Goal: Information Seeking & Learning: Learn about a topic

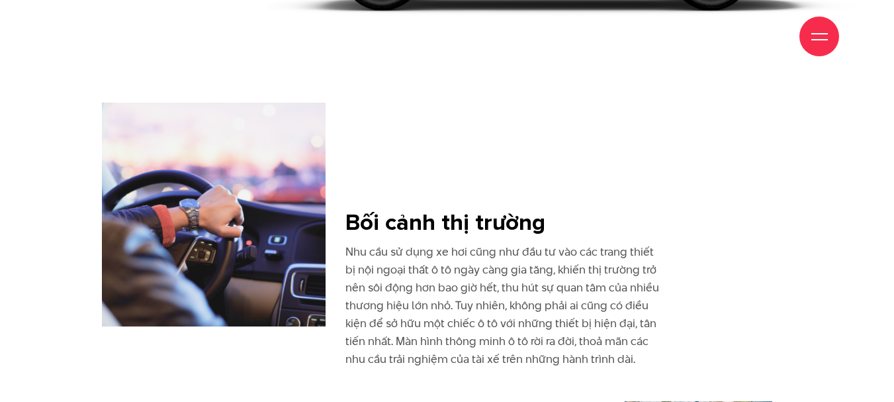
scroll to position [748, 0]
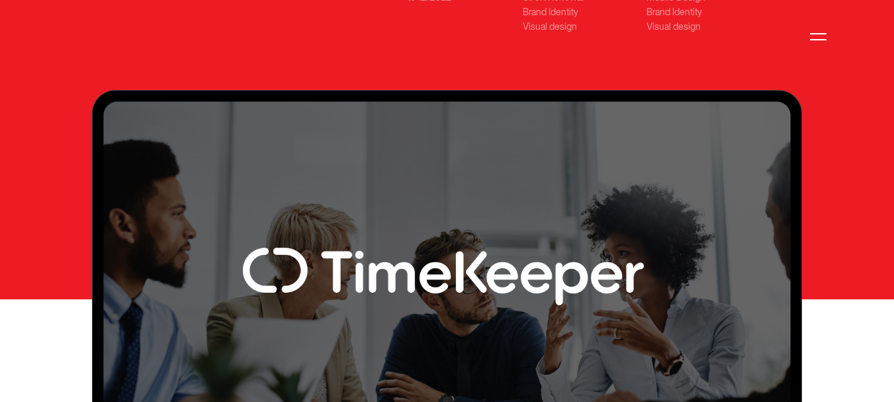
scroll to position [397, 0]
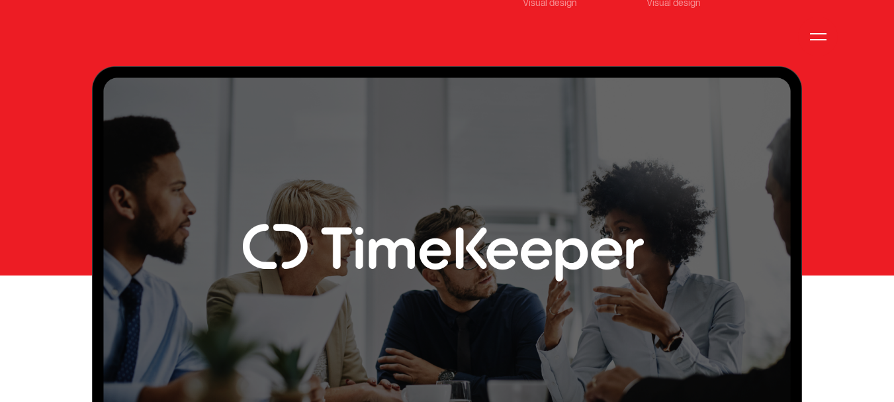
click at [486, 156] on img at bounding box center [447, 254] width 711 height 377
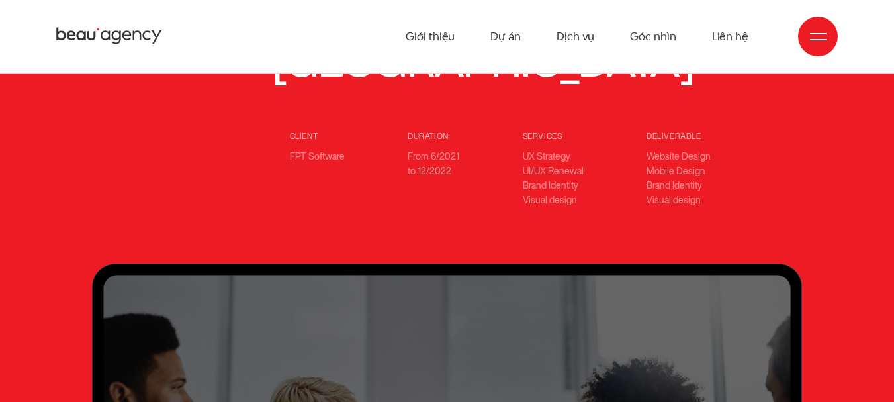
scroll to position [199, 0]
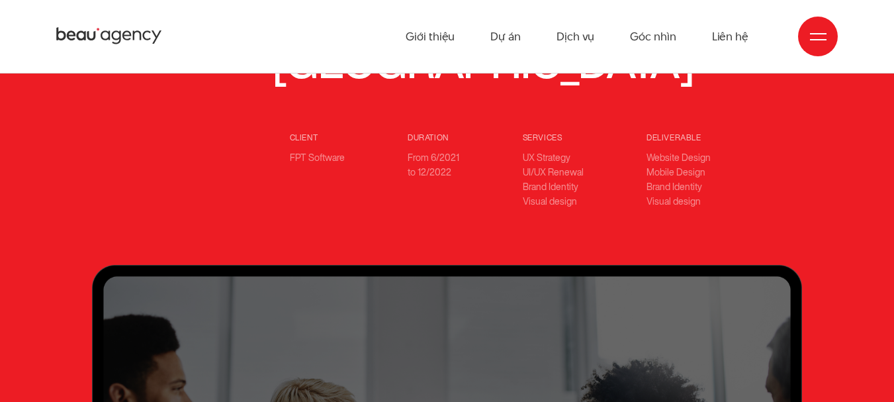
drag, startPoint x: 103, startPoint y: 228, endPoint x: 473, endPoint y: 268, distance: 372.7
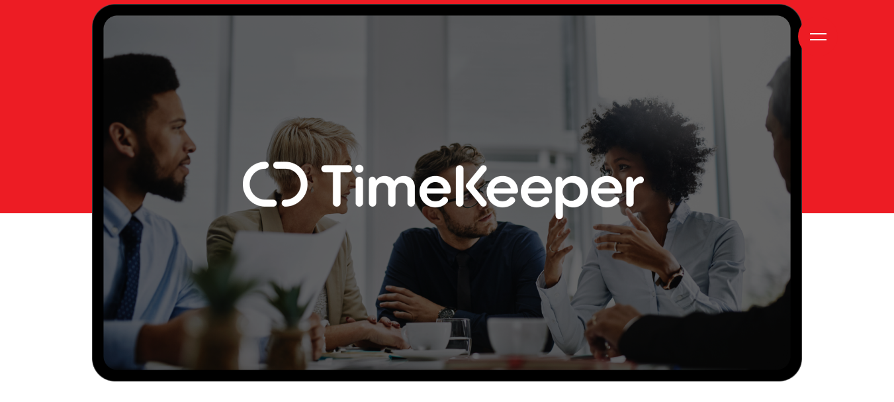
scroll to position [463, 0]
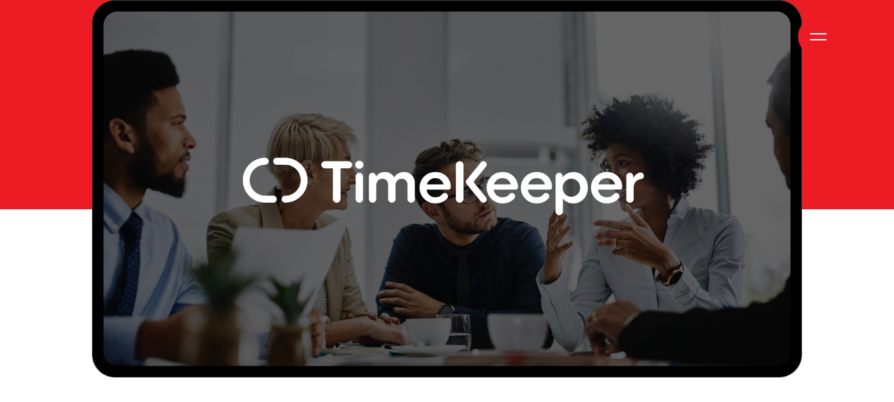
click at [649, 130] on img at bounding box center [447, 188] width 711 height 377
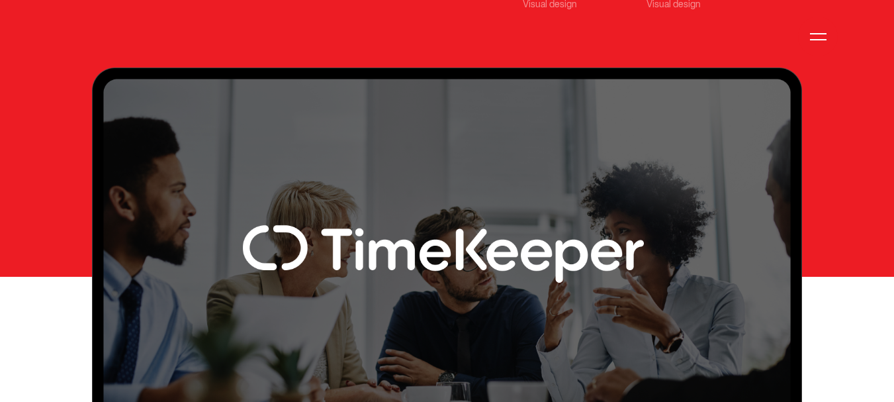
scroll to position [397, 0]
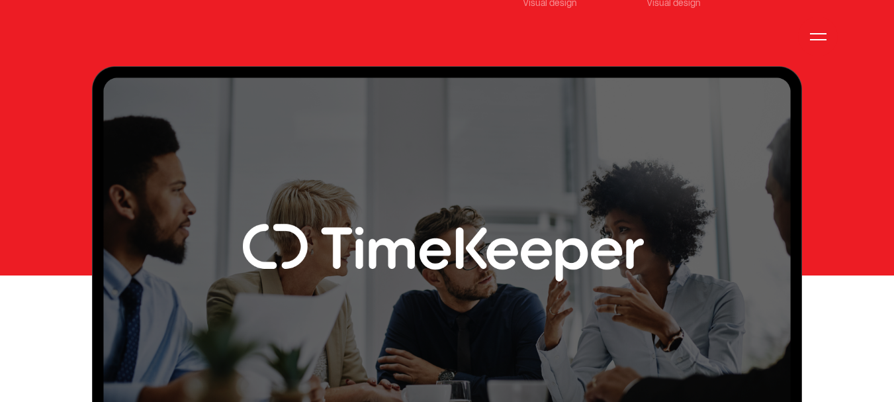
drag, startPoint x: 99, startPoint y: 53, endPoint x: 39, endPoint y: 75, distance: 63.7
click at [42, 212] on div "trải nghiệm số website timekeeper Công cụ đo lường SLA tiên phong tại Việt Nam …" at bounding box center [447, 23] width 894 height 840
click at [869, 265] on div "trải nghiệm số website timekeeper Công cụ đo lường SLA tiên phong tại Việt Nam …" at bounding box center [447, 23] width 894 height 840
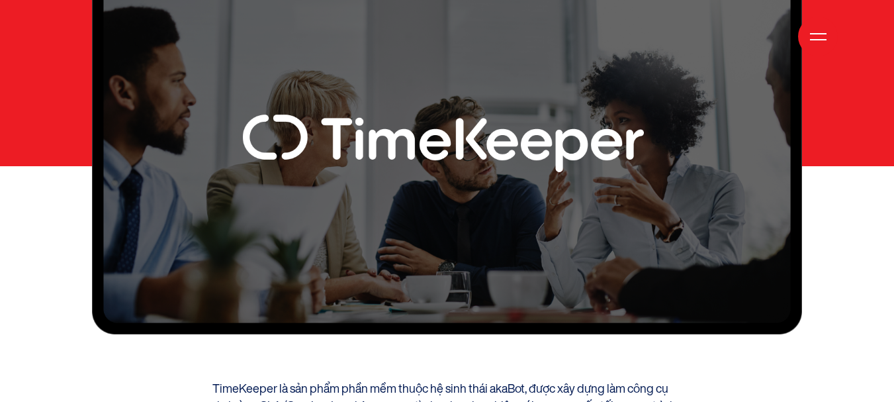
scroll to position [662, 0]
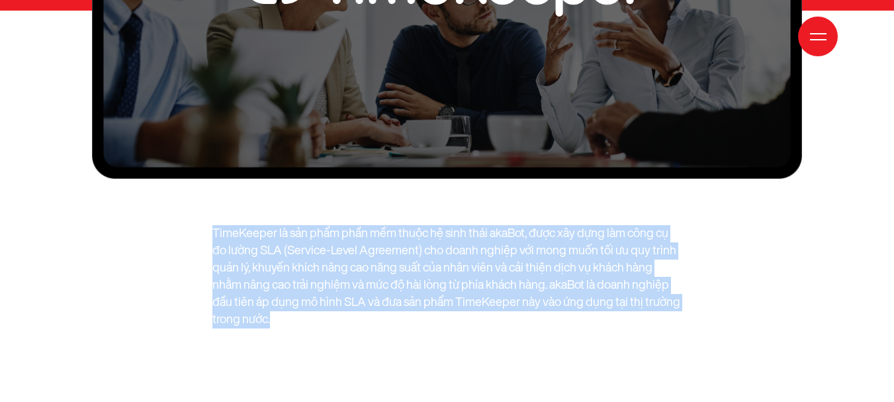
drag, startPoint x: 187, startPoint y: 185, endPoint x: 184, endPoint y: 174, distance: 11.6
click at [184, 225] on div "TimeKeeper là sản phẩm phần mềm thuộc hệ sinh thái akaBot, được xây dựng làm cô…" at bounding box center [447, 276] width 724 height 103
click at [418, 225] on p "TimeKeeper là sản phẩm phần mềm thuộc hệ sinh thái akaBot, được xây dựng làm cô…" at bounding box center [446, 276] width 469 height 103
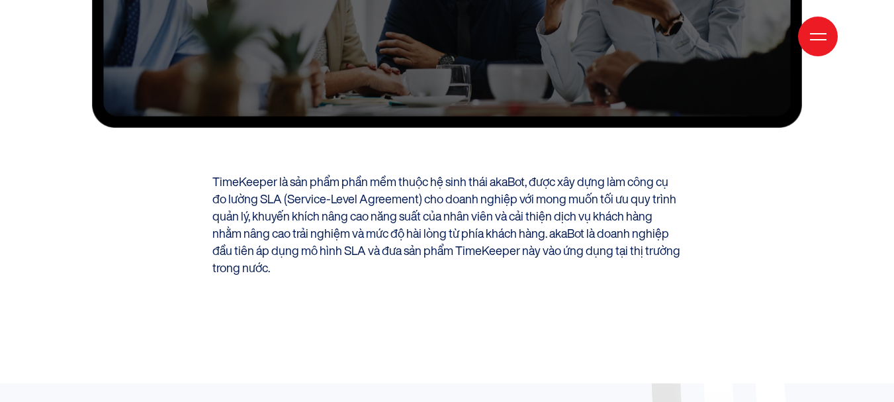
scroll to position [728, 0]
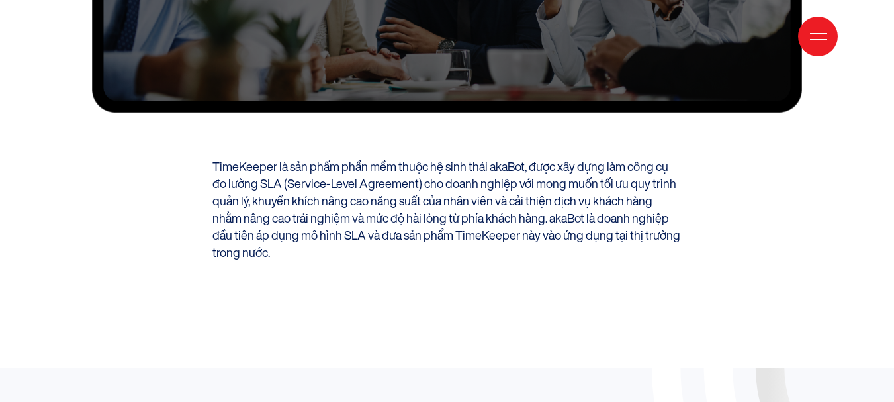
drag, startPoint x: 638, startPoint y: 169, endPoint x: 308, endPoint y: 188, distance: 330.7
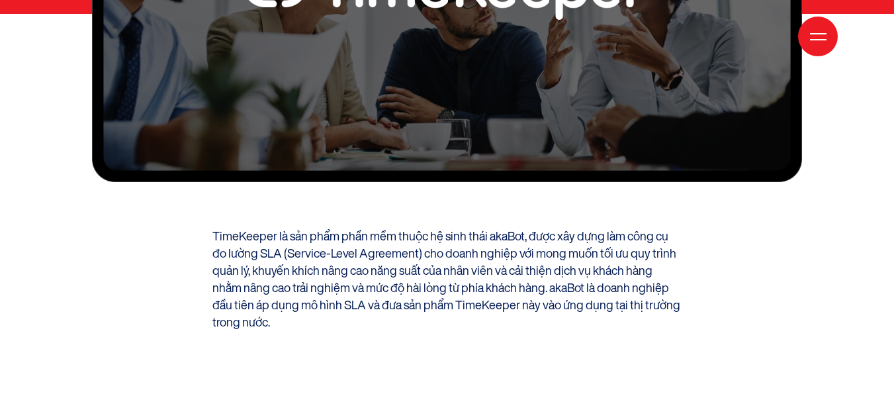
scroll to position [662, 0]
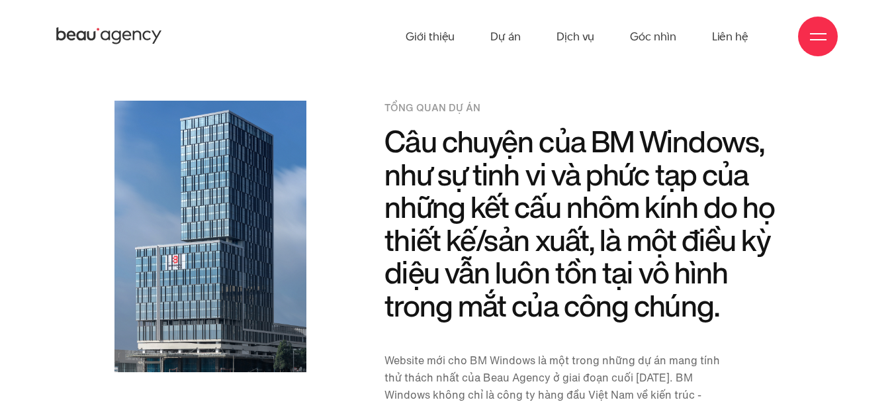
scroll to position [1050, 0]
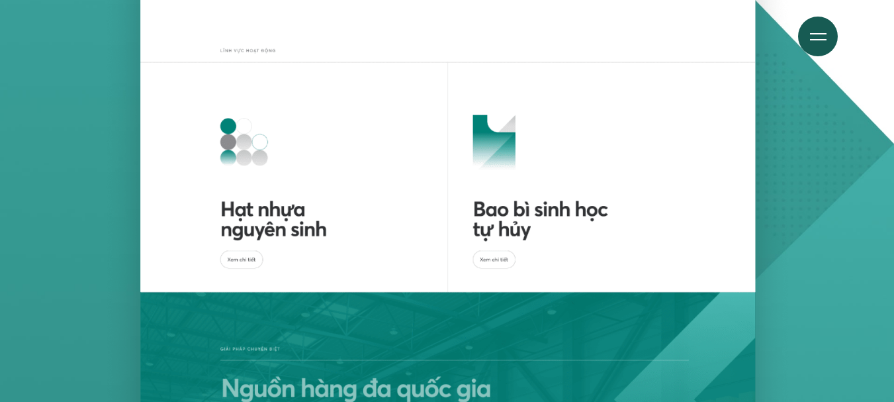
scroll to position [4156, 0]
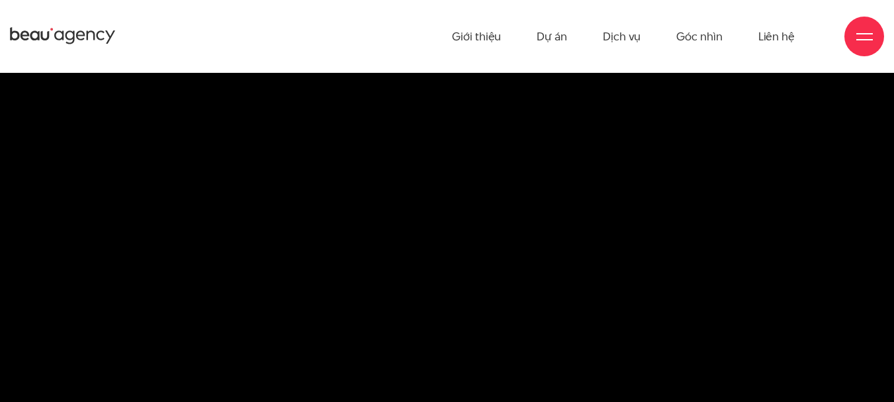
scroll to position [9702, 0]
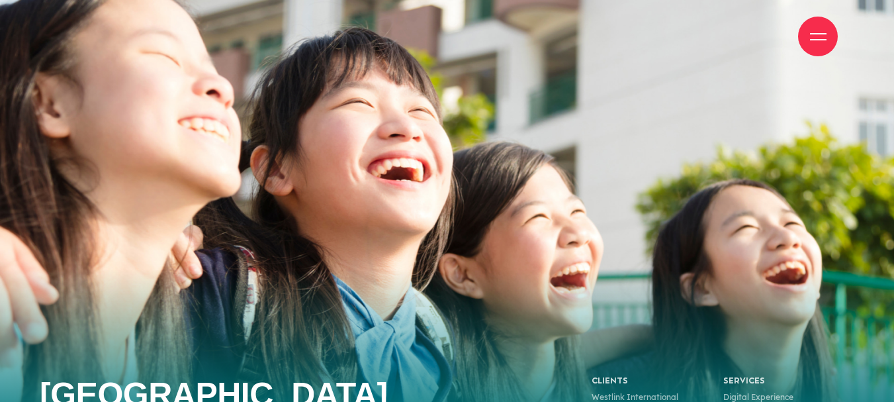
scroll to position [1779, 0]
